Goal: Task Accomplishment & Management: Manage account settings

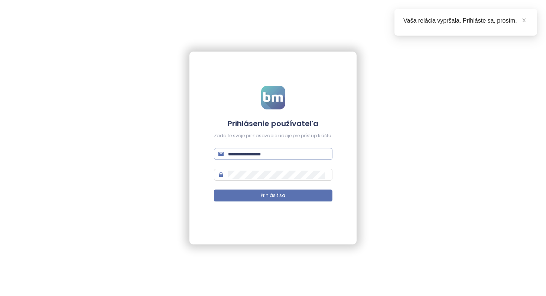
click at [293, 152] on input "text" at bounding box center [278, 154] width 100 height 8
type input "**********"
click at [214, 190] on button "Prihlásiť sa" at bounding box center [273, 196] width 118 height 12
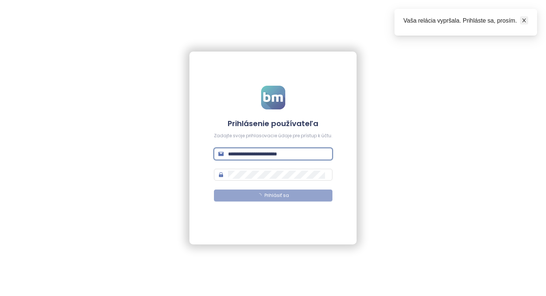
click at [381, 22] on icon "close" at bounding box center [524, 21] width 4 height 4
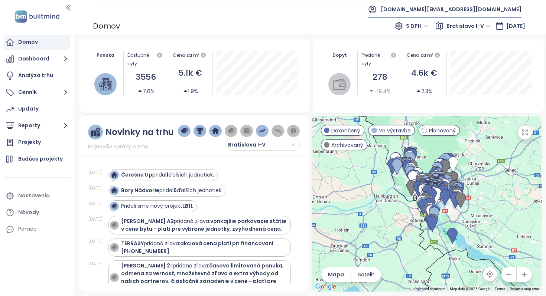
click at [381, 5] on span "builtmind.sk@builtmind.com" at bounding box center [451, 9] width 141 height 18
click at [381, 35] on li "Odhlásiť sa" at bounding box center [475, 30] width 87 height 15
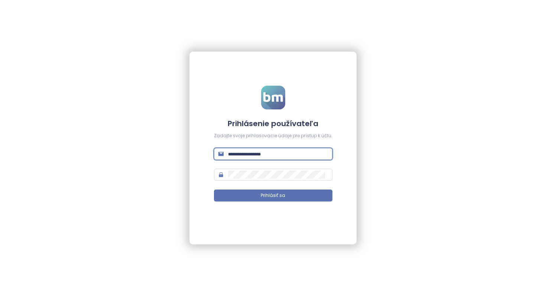
click at [273, 155] on input "text" at bounding box center [278, 154] width 100 height 8
type input "**********"
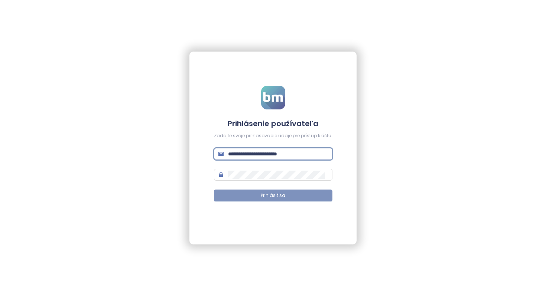
click at [308, 197] on button "Prihlásiť sa" at bounding box center [273, 196] width 118 height 12
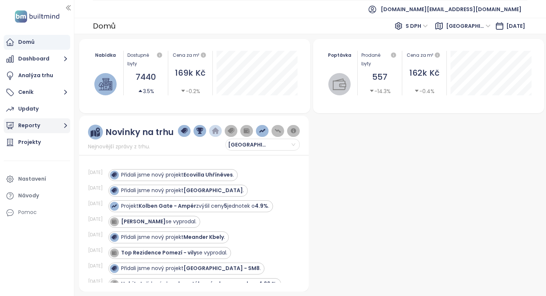
click at [55, 124] on button "Reporty" at bounding box center [37, 125] width 66 height 15
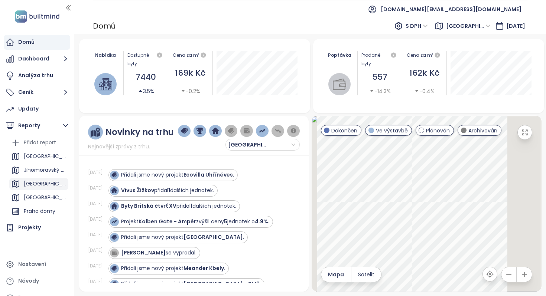
click at [36, 184] on div "[GEOGRAPHIC_DATA]" at bounding box center [38, 184] width 59 height 12
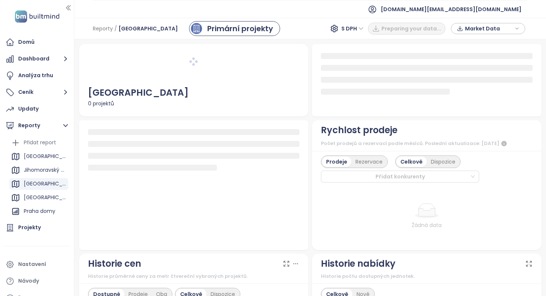
click at [275, 32] on div "Reporty / Brno Primární projekty S DPH Preparing your data... Market Data" at bounding box center [310, 29] width 472 height 22
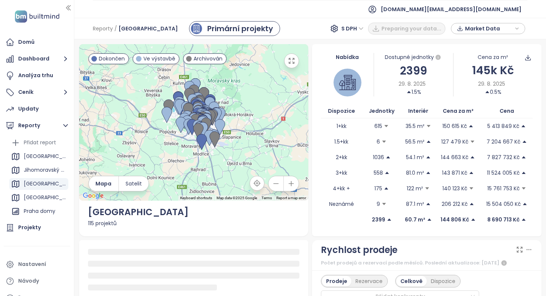
click at [275, 32] on div "Reporty / Brno Primární projekty S DPH Preparing your data... Market Data" at bounding box center [310, 29] width 472 height 22
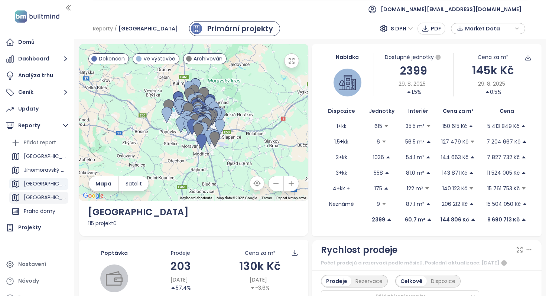
scroll to position [81, 0]
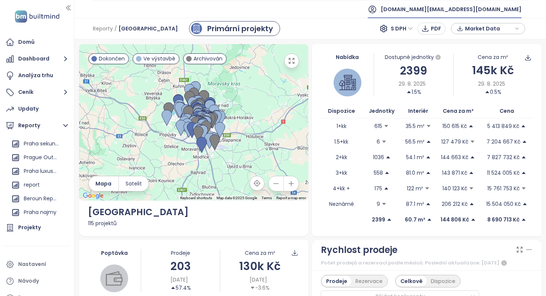
click at [381, 9] on span "builtmind.cz@builtmind.com" at bounding box center [451, 9] width 141 height 18
click at [381, 31] on li "Odhlásit se" at bounding box center [476, 30] width 87 height 15
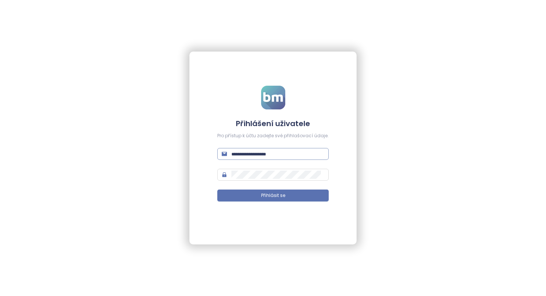
click at [299, 157] on input "text" at bounding box center [277, 154] width 93 height 8
type input "**********"
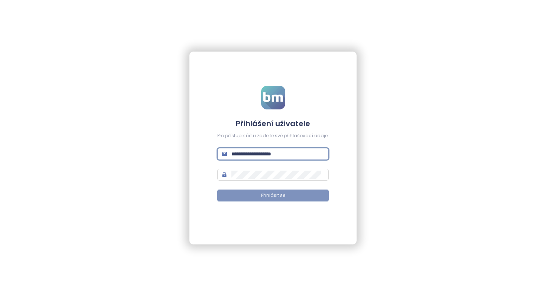
click at [297, 196] on button "Přihlásit se" at bounding box center [272, 196] width 111 height 12
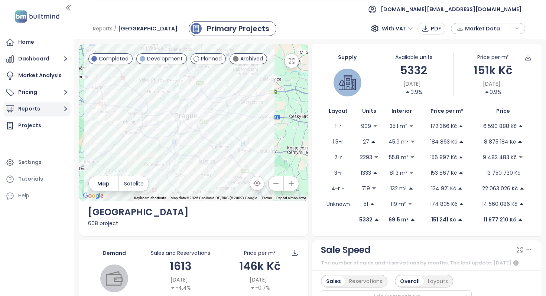
click at [51, 111] on button "Reports" at bounding box center [37, 109] width 66 height 15
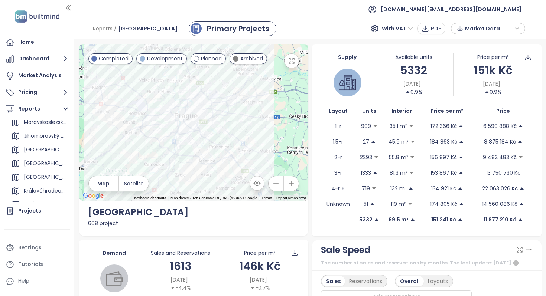
scroll to position [139, 0]
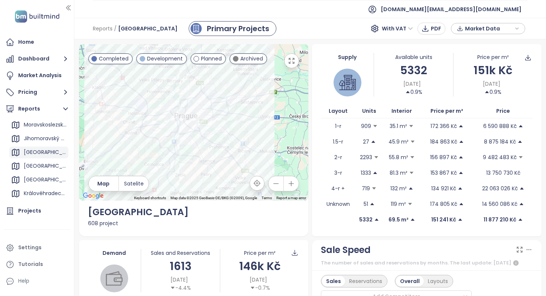
click at [35, 154] on div "[GEOGRAPHIC_DATA]" at bounding box center [45, 152] width 43 height 9
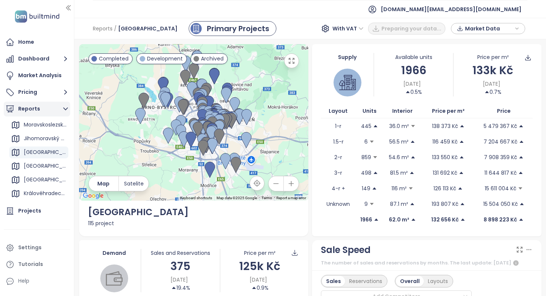
click at [63, 111] on icon "button" at bounding box center [65, 108] width 9 height 9
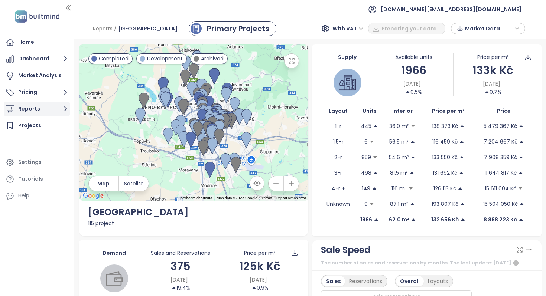
click at [61, 109] on icon "button" at bounding box center [65, 108] width 9 height 9
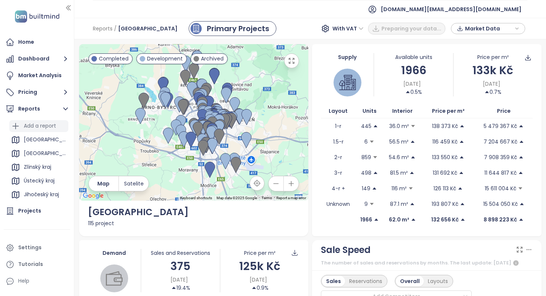
click at [51, 123] on div "Add a report" at bounding box center [40, 125] width 32 height 9
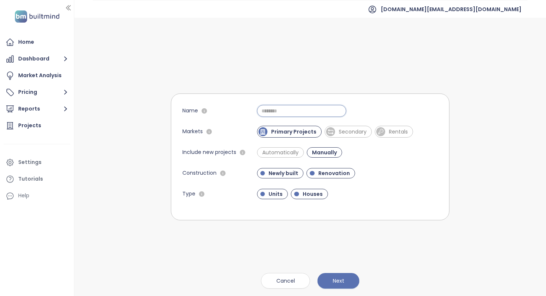
click at [285, 110] on input "Name" at bounding box center [301, 111] width 89 height 12
click at [265, 110] on input "****" at bounding box center [301, 111] width 89 height 12
click at [293, 110] on input "****" at bounding box center [301, 111] width 89 height 12
type input "******"
click at [357, 128] on span "Secondary" at bounding box center [352, 131] width 35 height 7
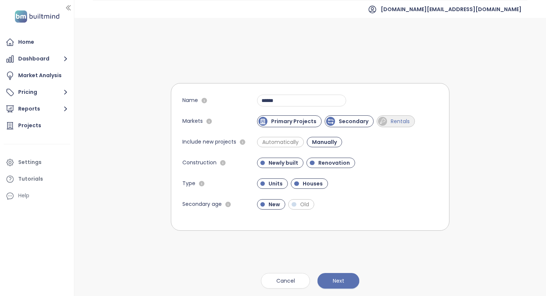
click at [381, 122] on span "Rentals" at bounding box center [400, 121] width 26 height 7
click at [270, 140] on span "Automatically" at bounding box center [281, 142] width 44 height 7
click at [310, 204] on span "Old" at bounding box center [304, 204] width 16 height 7
click at [304, 185] on span "Houses" at bounding box center [312, 183] width 27 height 7
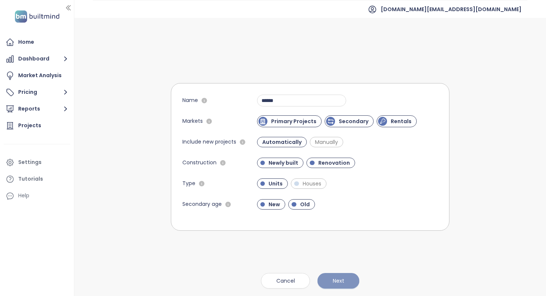
click at [329, 262] on button "Next" at bounding box center [339, 281] width 42 height 16
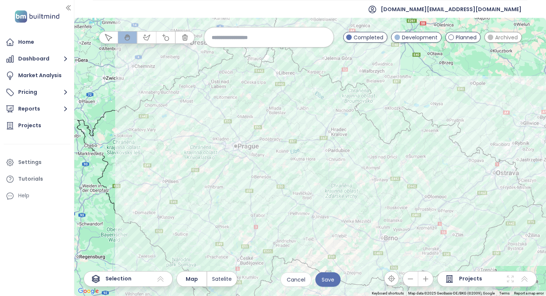
click at [260, 40] on input at bounding box center [269, 37] width 114 height 16
click at [260, 40] on input "****" at bounding box center [269, 37] width 114 height 16
type input "****"
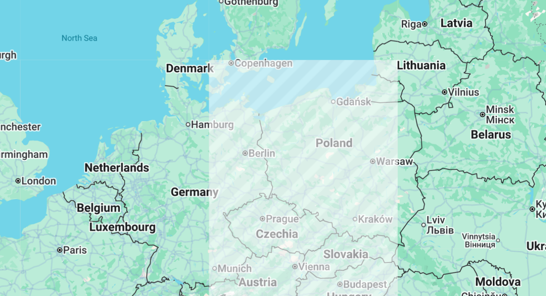
drag, startPoint x: 276, startPoint y: 113, endPoint x: 277, endPoint y: 180, distance: 66.9
click at [277, 180] on div at bounding box center [310, 157] width 472 height 279
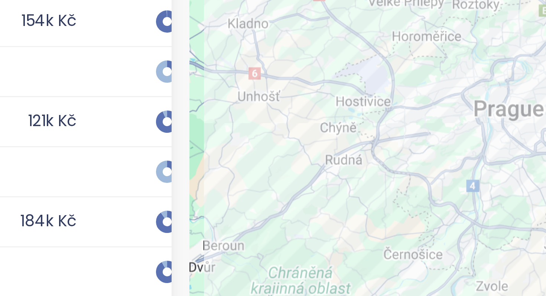
click at [322, 172] on div at bounding box center [427, 176] width 228 height 232
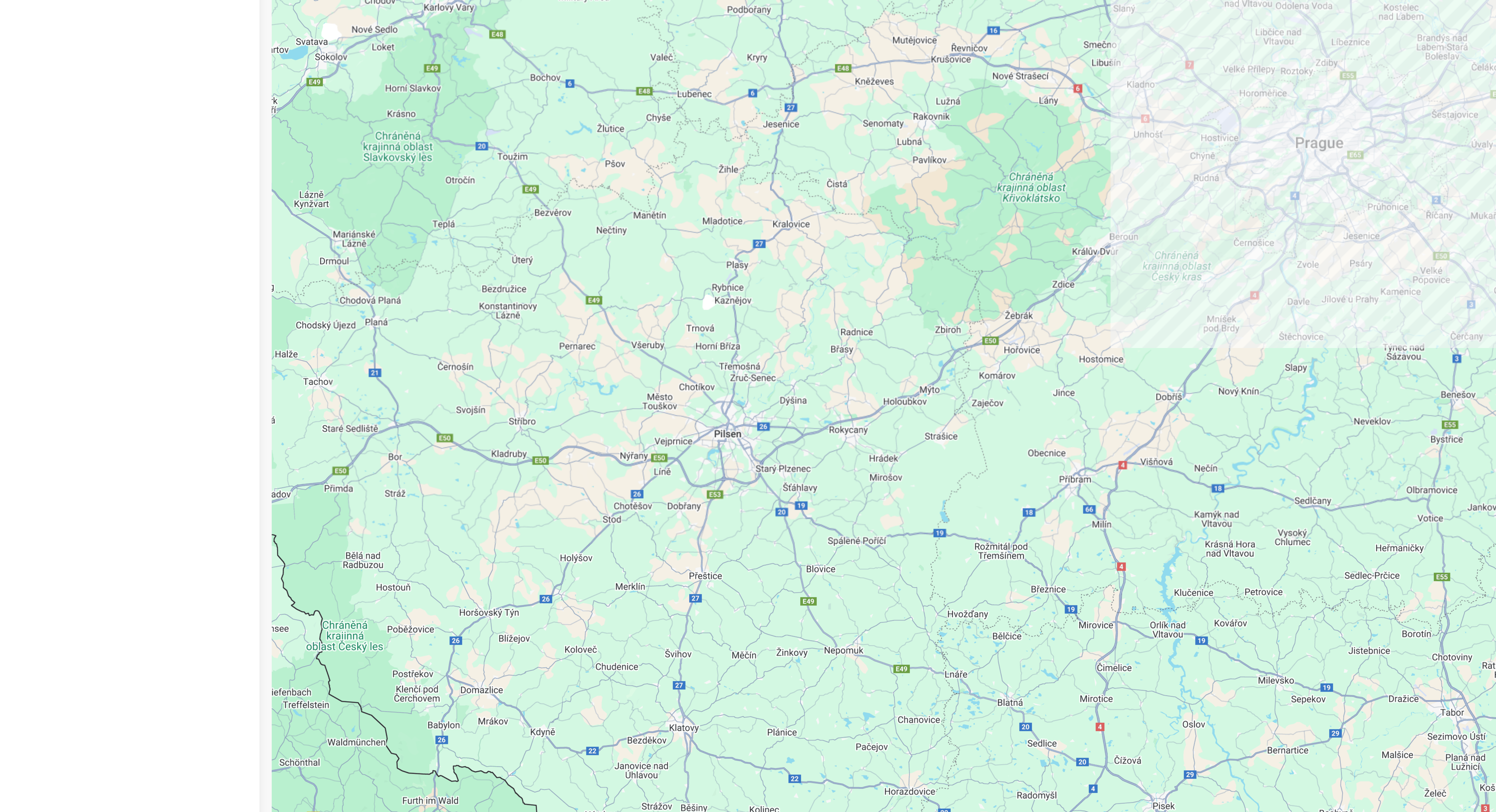
click at [374, 203] on div "Project Developer Available Price Sold Units Address Construction Start Sale St…" at bounding box center [413, 426] width 718 height 732
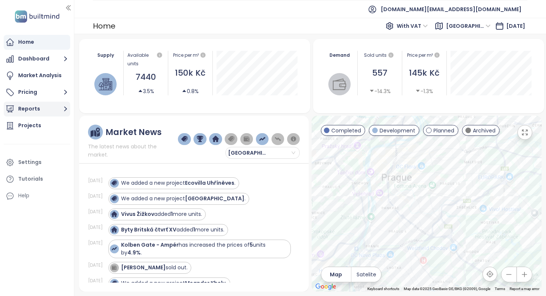
click at [40, 108] on button "Reports" at bounding box center [37, 109] width 66 height 15
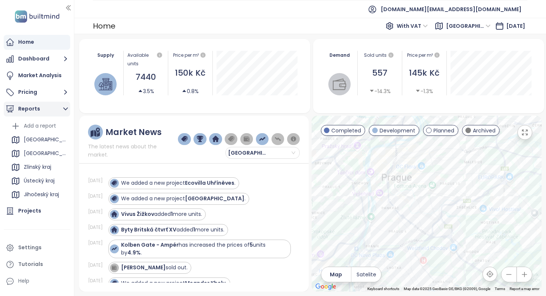
click at [64, 113] on icon "button" at bounding box center [65, 108] width 9 height 9
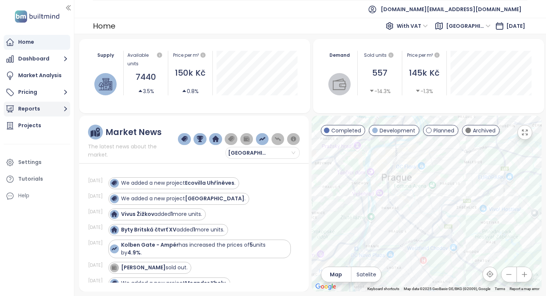
click at [60, 111] on button "Reports" at bounding box center [37, 109] width 66 height 15
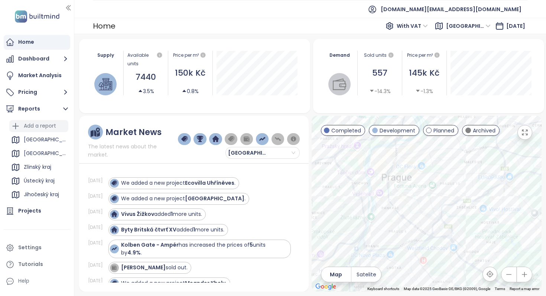
click at [54, 123] on div "Add a report" at bounding box center [40, 125] width 32 height 9
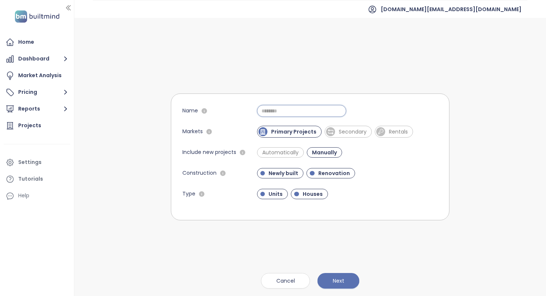
click at [293, 112] on input "Name" at bounding box center [301, 111] width 89 height 12
type input "******"
click at [358, 128] on span "Secondary" at bounding box center [352, 131] width 35 height 7
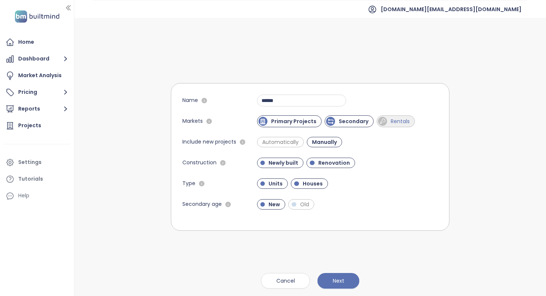
click at [392, 123] on span "Rentals" at bounding box center [400, 121] width 26 height 7
click at [323, 101] on input "******" at bounding box center [301, 101] width 89 height 12
click at [286, 142] on span "Automatically" at bounding box center [281, 142] width 44 height 7
click at [345, 276] on button "Next" at bounding box center [339, 281] width 42 height 16
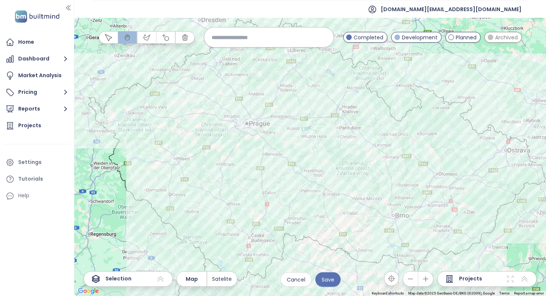
click at [289, 34] on input at bounding box center [269, 37] width 114 height 16
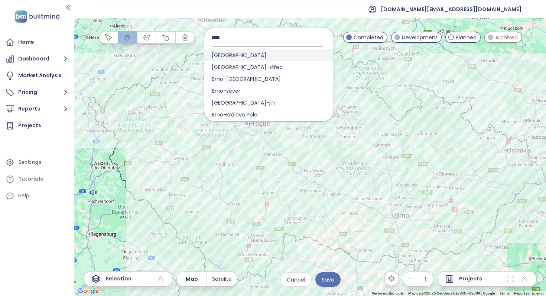
type input "****"
click at [244, 57] on div "[GEOGRAPHIC_DATA]" at bounding box center [268, 55] width 129 height 12
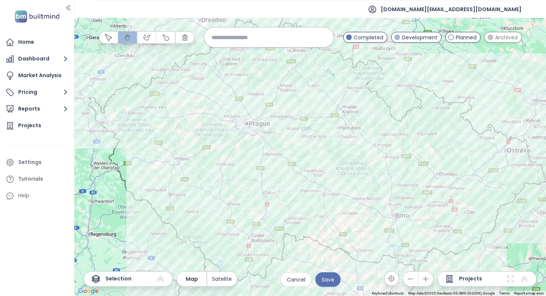
click at [260, 38] on input at bounding box center [269, 37] width 114 height 16
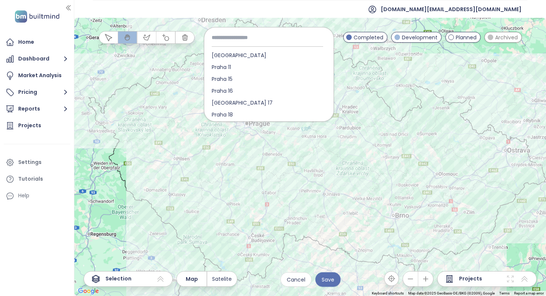
click at [253, 51] on div "[GEOGRAPHIC_DATA]" at bounding box center [268, 55] width 129 height 12
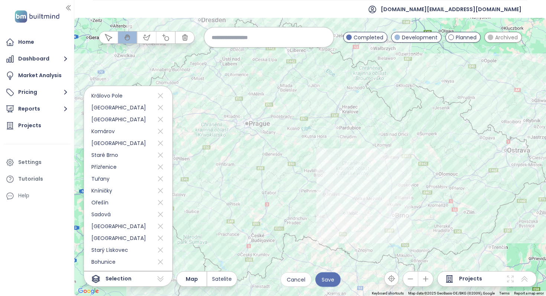
click at [225, 55] on div at bounding box center [310, 157] width 472 height 279
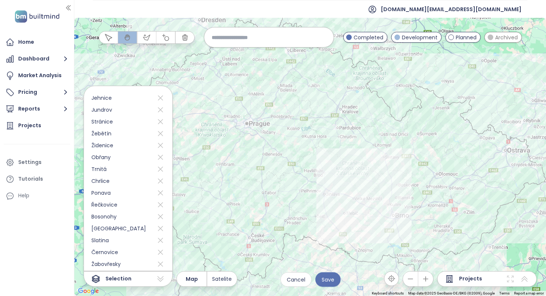
scroll to position [389, 0]
click at [332, 280] on span "Save" at bounding box center [328, 280] width 13 height 8
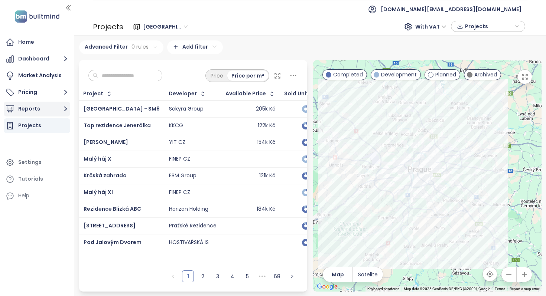
click at [59, 110] on button "Reports" at bounding box center [37, 109] width 66 height 15
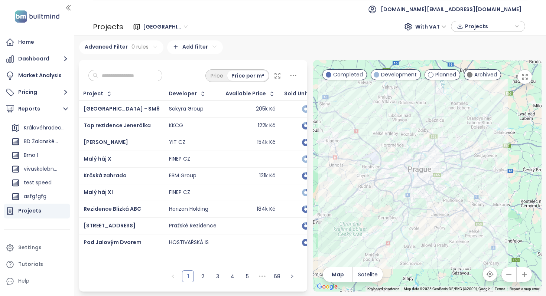
scroll to position [205, 0]
click at [45, 155] on div "Brno 1" at bounding box center [38, 155] width 59 height 12
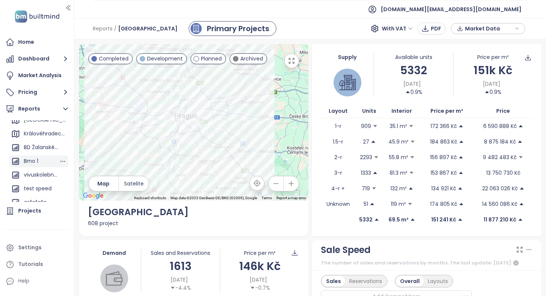
scroll to position [206, 0]
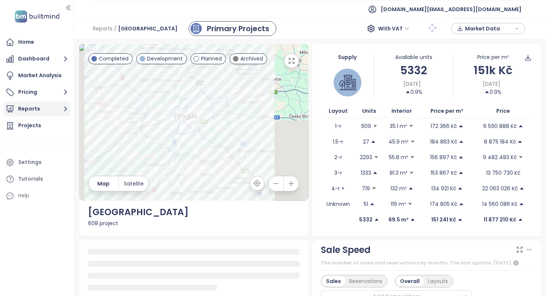
click at [53, 107] on button "Reports" at bounding box center [37, 109] width 66 height 15
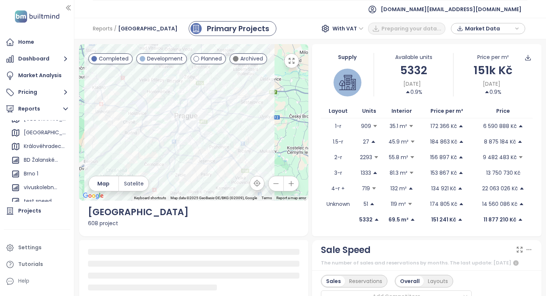
scroll to position [189, 0]
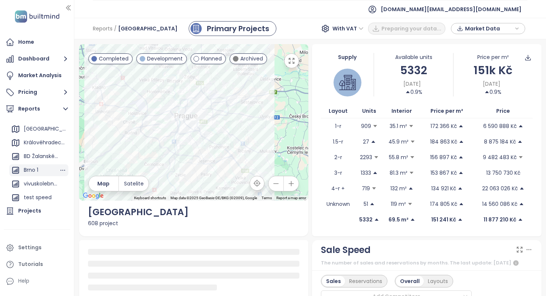
click at [45, 171] on div "Brno 1" at bounding box center [38, 171] width 59 height 12
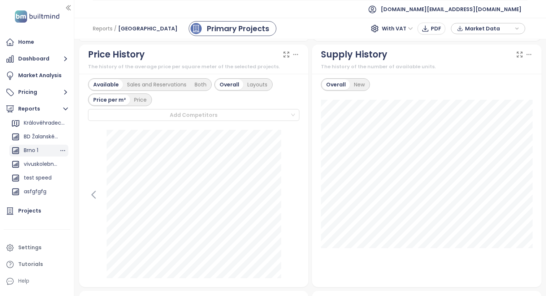
scroll to position [142, 0]
click at [45, 150] on div "[GEOGRAPHIC_DATA]" at bounding box center [38, 149] width 59 height 12
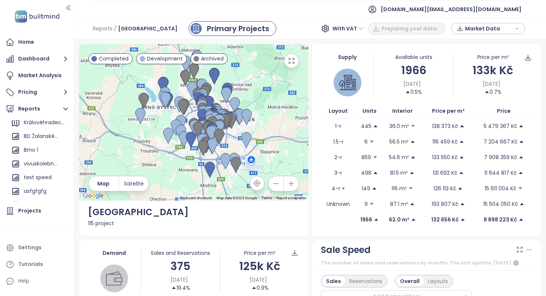
scroll to position [209, 0]
click at [42, 145] on div "Brno 1" at bounding box center [38, 151] width 59 height 12
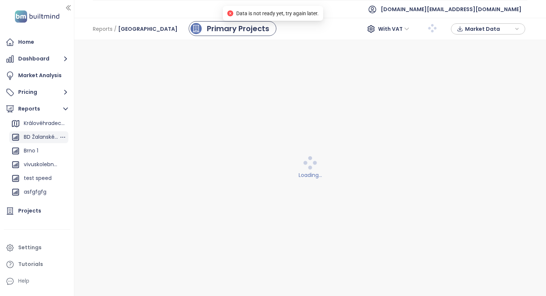
click at [48, 133] on div "BD Žalanského - konkurence" at bounding box center [41, 137] width 35 height 9
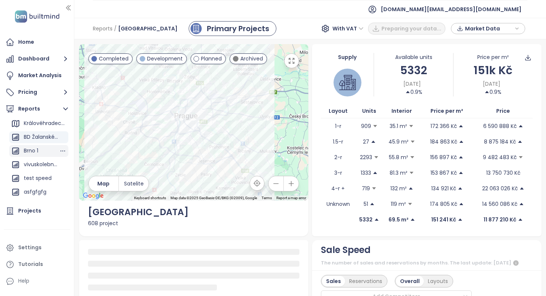
click at [48, 152] on div "Brno 1" at bounding box center [38, 151] width 59 height 12
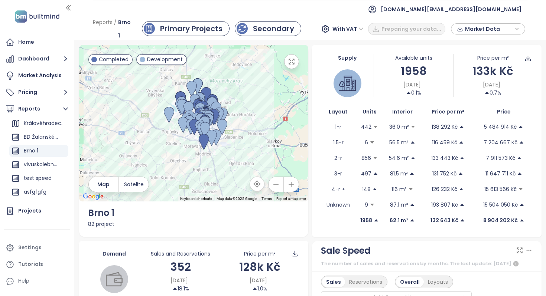
click at [282, 28] on div "Secondary" at bounding box center [273, 28] width 41 height 11
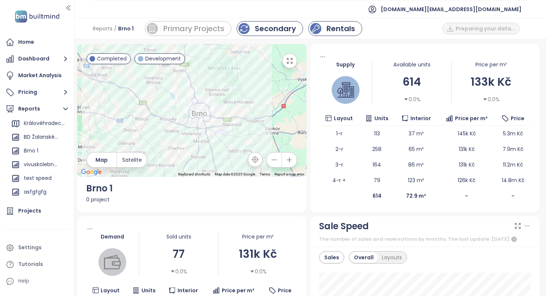
click at [334, 25] on div "Rentals" at bounding box center [341, 28] width 29 height 11
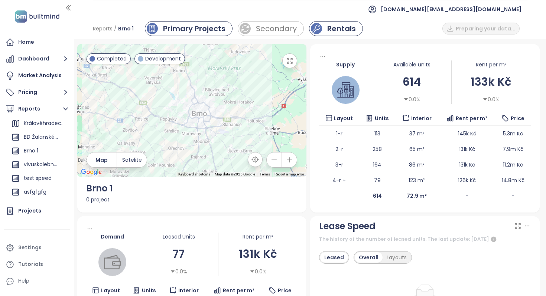
click at [178, 27] on div "Primary Projects" at bounding box center [194, 28] width 62 height 11
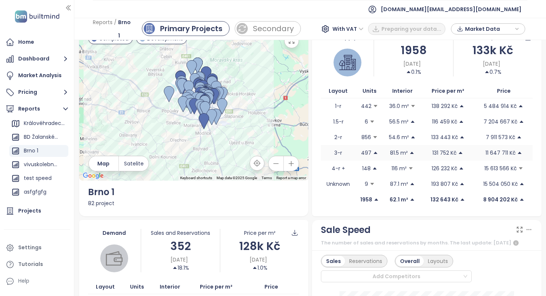
scroll to position [28, 0]
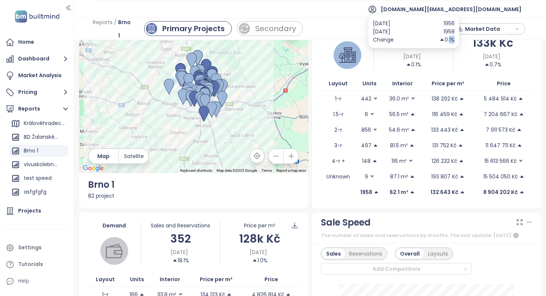
drag, startPoint x: 449, startPoint y: 42, endPoint x: 453, endPoint y: 42, distance: 4.5
click at [453, 42] on div "0.1%" at bounding box center [446, 40] width 15 height 8
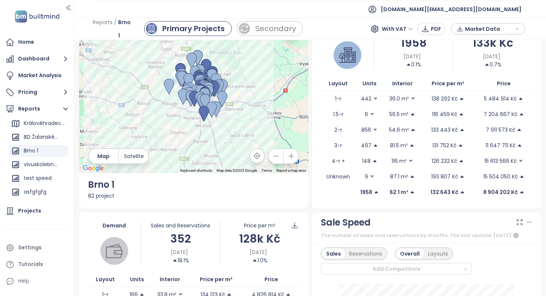
click at [447, 54] on div "Aug 30, 2025 0.1%" at bounding box center [413, 60] width 79 height 16
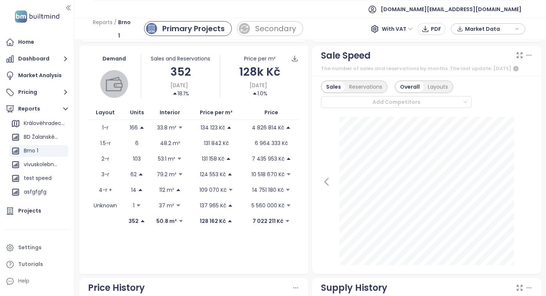
scroll to position [191, 0]
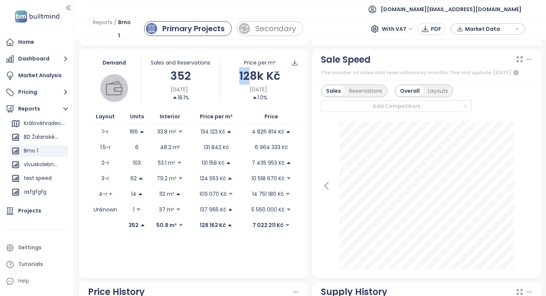
drag, startPoint x: 239, startPoint y: 76, endPoint x: 253, endPoint y: 76, distance: 14.1
click at [253, 76] on div "128k Kč" at bounding box center [259, 75] width 79 height 17
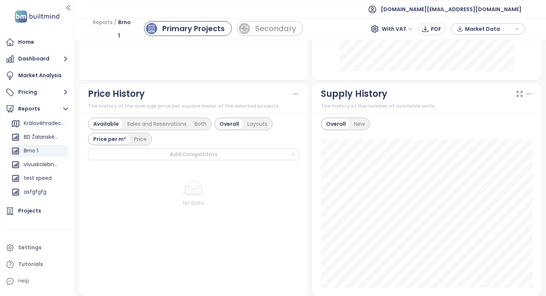
scroll to position [450, 0]
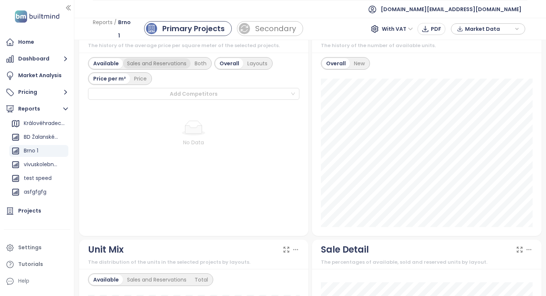
click at [144, 62] on div "Sales and Reservations" at bounding box center [157, 63] width 68 height 10
click at [139, 79] on div "Price" at bounding box center [140, 79] width 21 height 10
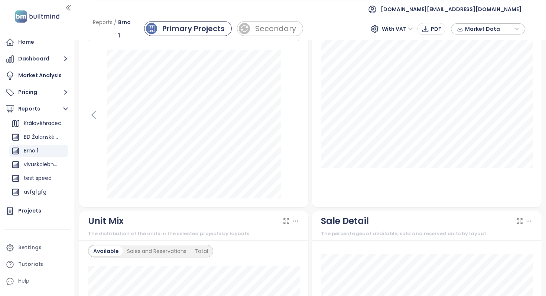
scroll to position [118, 0]
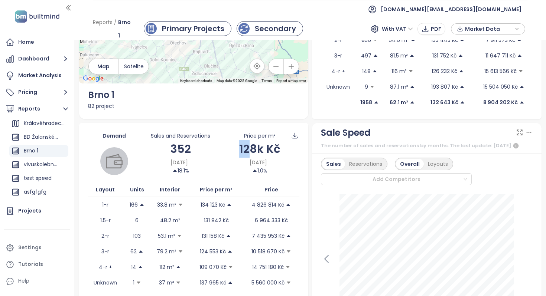
click at [272, 31] on div "Secondary" at bounding box center [275, 28] width 41 height 11
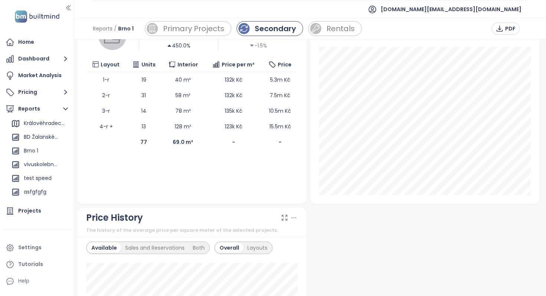
scroll to position [356, 0]
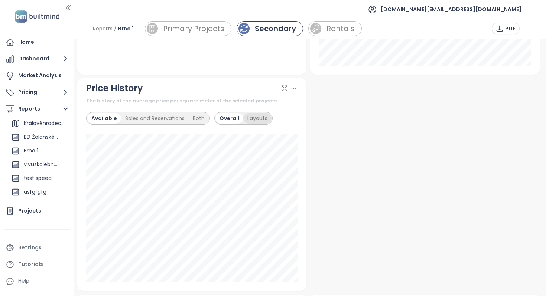
click at [244, 123] on div "Layouts" at bounding box center [257, 118] width 28 height 10
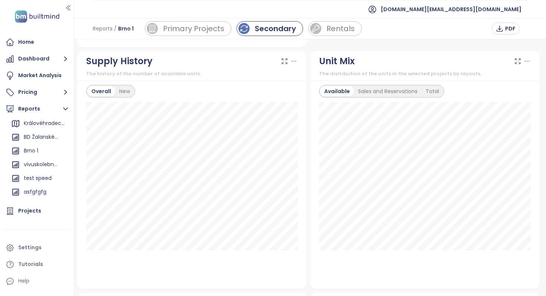
scroll to position [600, 0]
click at [352, 31] on div "Rentals" at bounding box center [341, 28] width 29 height 11
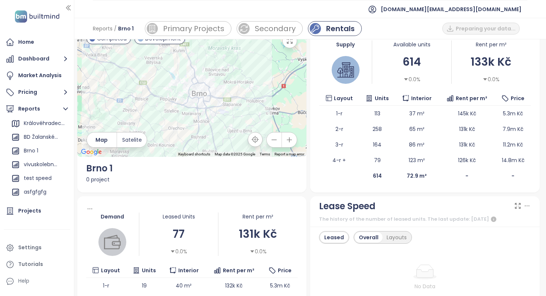
scroll to position [22, 0]
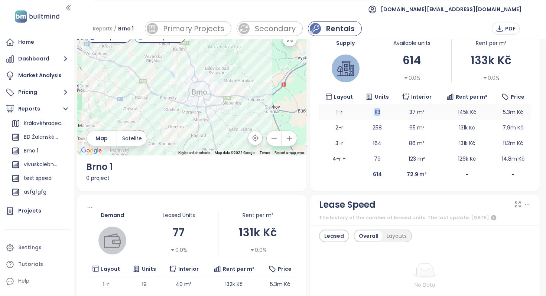
drag, startPoint x: 374, startPoint y: 113, endPoint x: 383, endPoint y: 113, distance: 9.3
click at [383, 113] on td "113" at bounding box center [378, 112] width 36 height 16
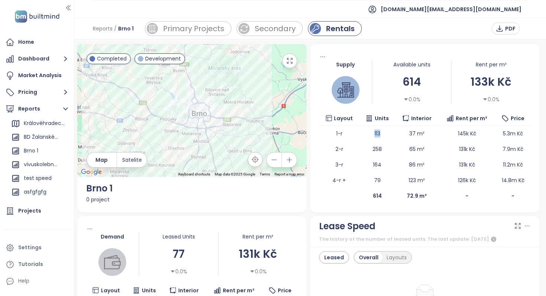
scroll to position [7, 0]
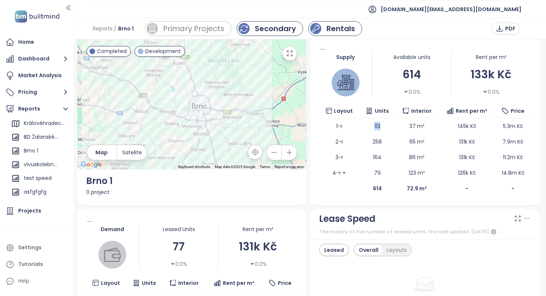
click at [276, 26] on div "Secondary" at bounding box center [275, 28] width 41 height 11
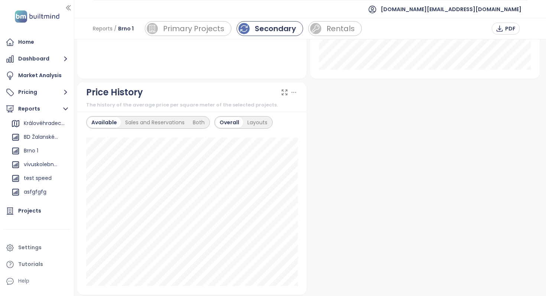
scroll to position [362, 0]
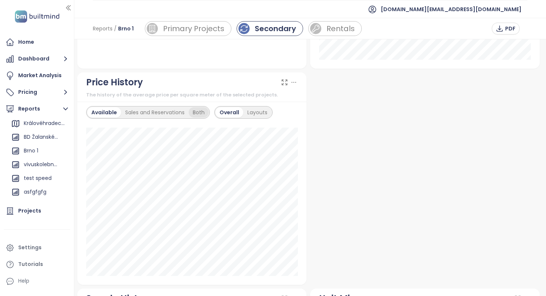
click at [201, 112] on div "Both" at bounding box center [199, 112] width 20 height 10
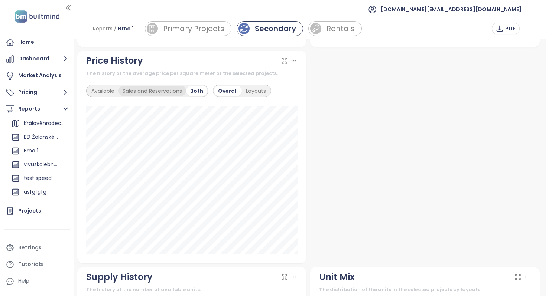
click at [169, 93] on div "Sales and Reservations" at bounding box center [152, 91] width 68 height 10
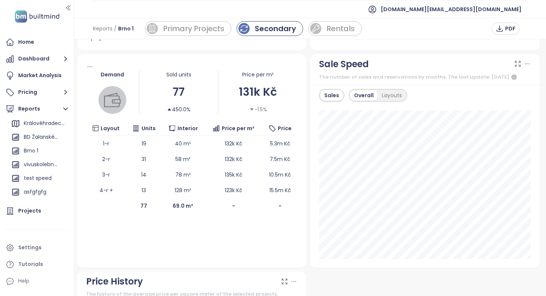
scroll to position [166, 0]
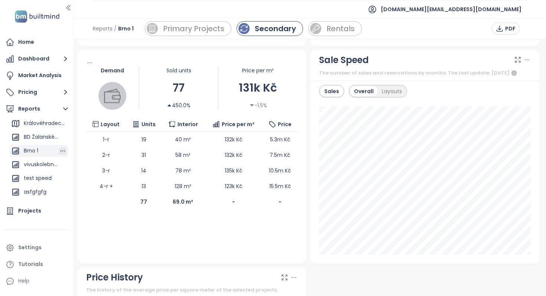
click at [61, 151] on icon "button" at bounding box center [63, 151] width 5 height 1
click at [68, 126] on button "Delete" at bounding box center [64, 123] width 30 height 11
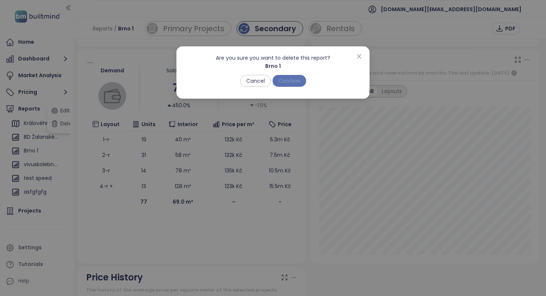
click at [297, 81] on span "Confirm" at bounding box center [289, 81] width 22 height 8
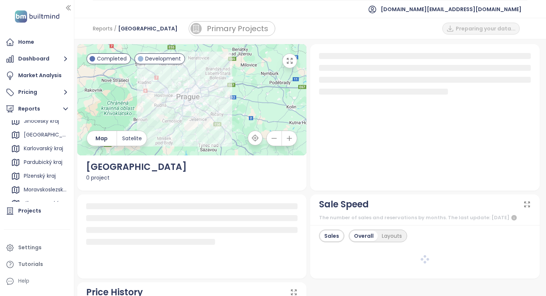
scroll to position [0, 0]
